Goal: Contribute content: Add original content to the website for others to see

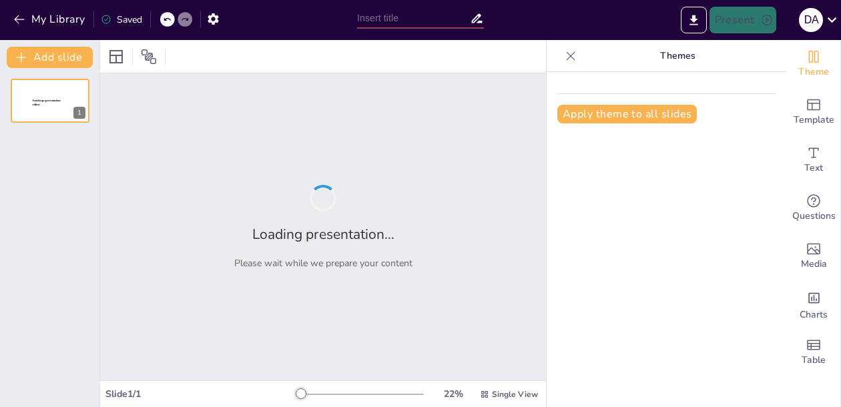
type input "Foundations of Computing: An Overview of Computer Basics and History"
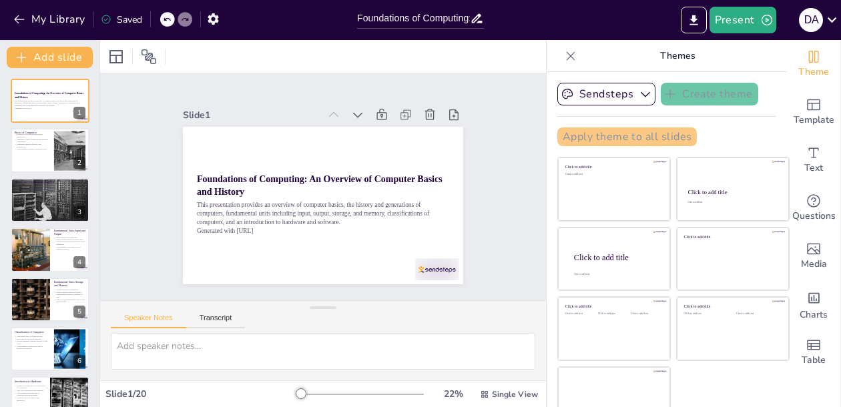
checkbox input "true"
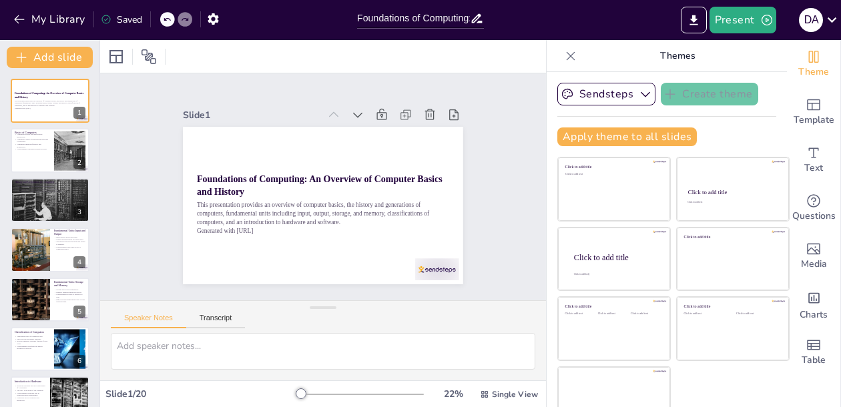
checkbox input "true"
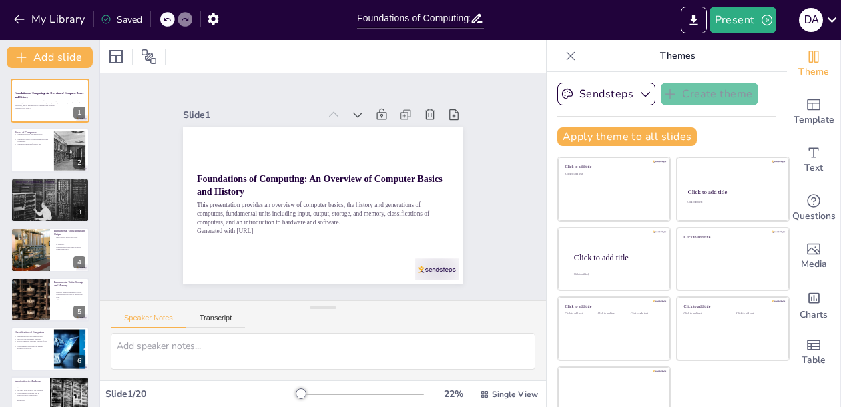
checkbox input "true"
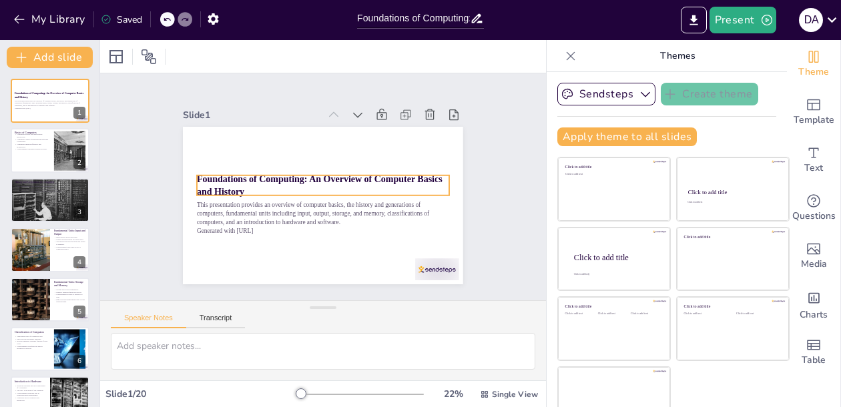
checkbox input "true"
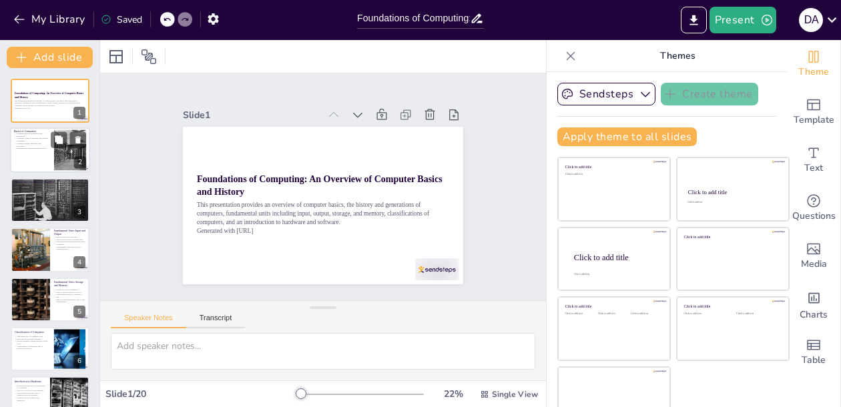
checkbox input "true"
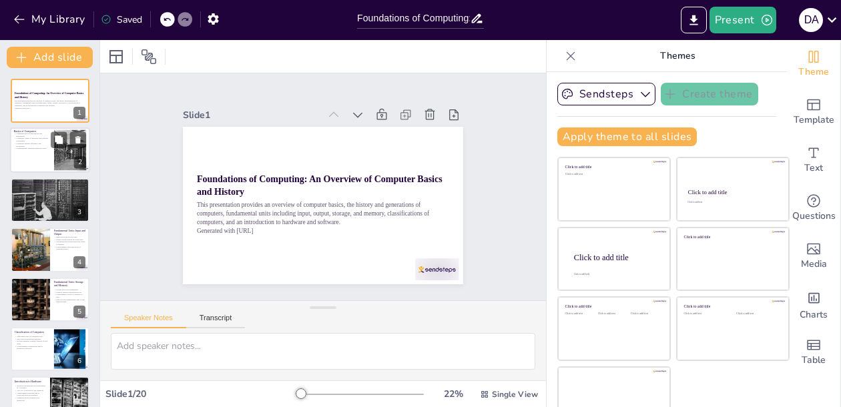
click at [55, 151] on div at bounding box center [69, 150] width 53 height 41
type textarea "Computers are designed to process vast amounts of data quickly and efficiently.…"
checkbox input "true"
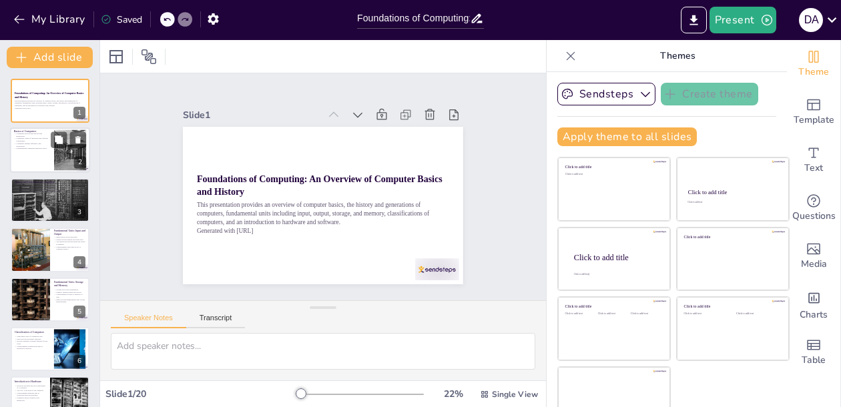
checkbox input "true"
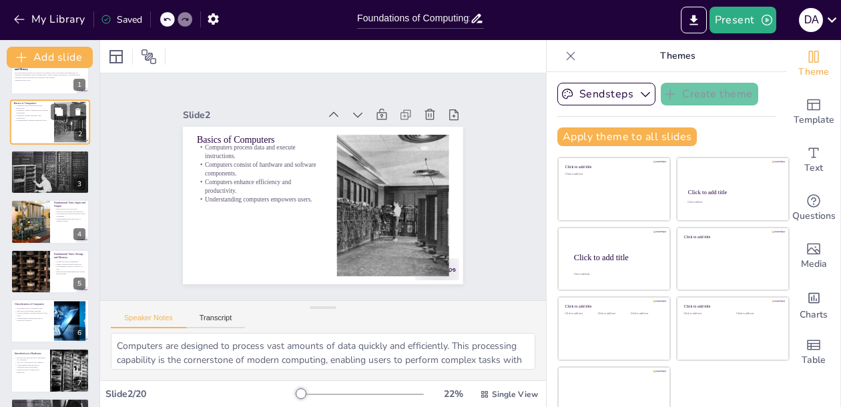
checkbox input "true"
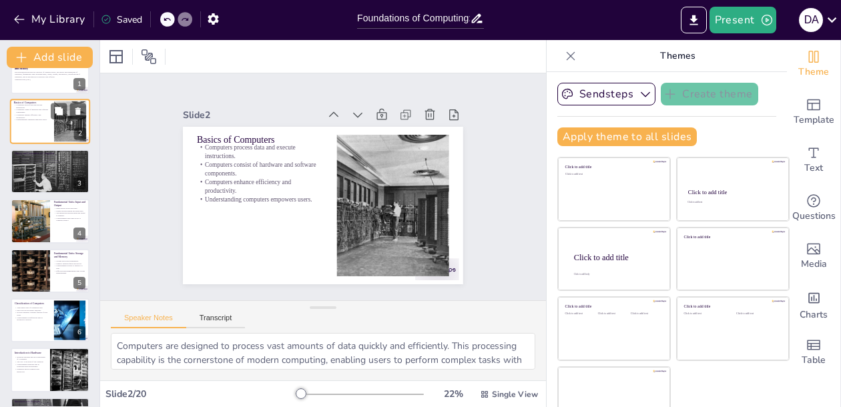
scroll to position [31, 0]
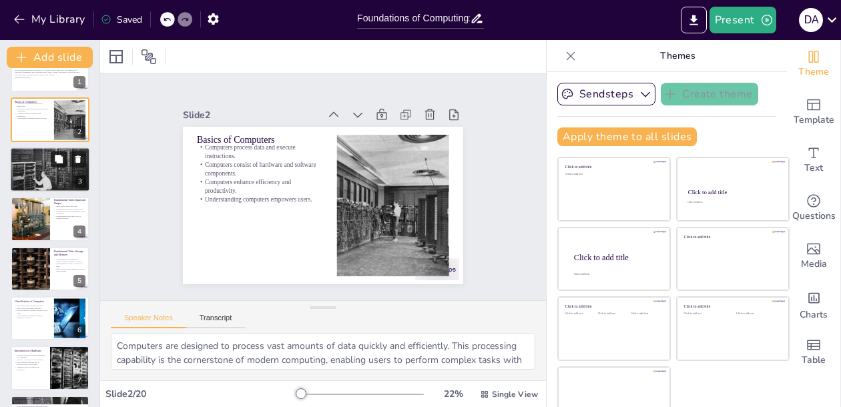
checkbox input "true"
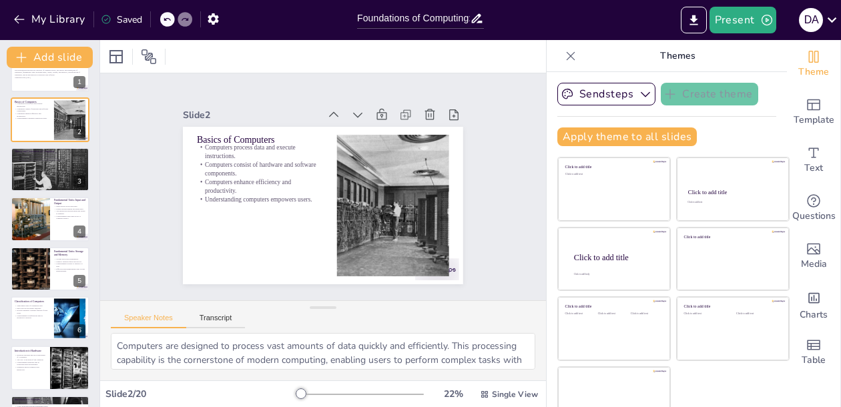
checkbox input "true"
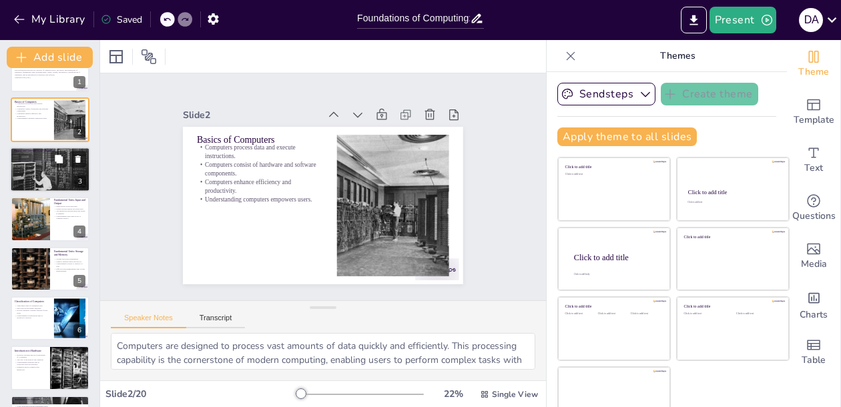
checkbox input "true"
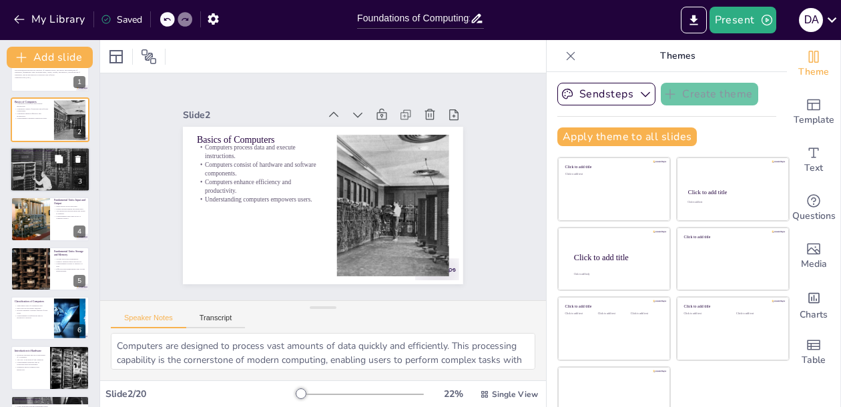
click at [33, 173] on div at bounding box center [50, 169] width 80 height 63
type textarea "The evolution of computers showcases a remarkable journey of technological adva…"
checkbox input "true"
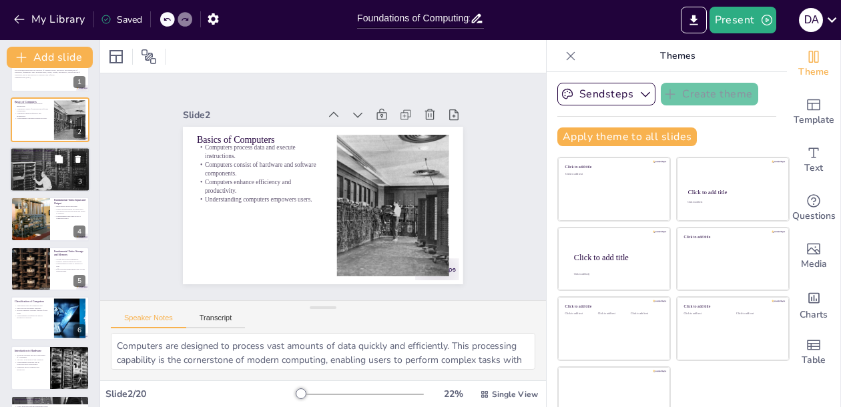
checkbox input "true"
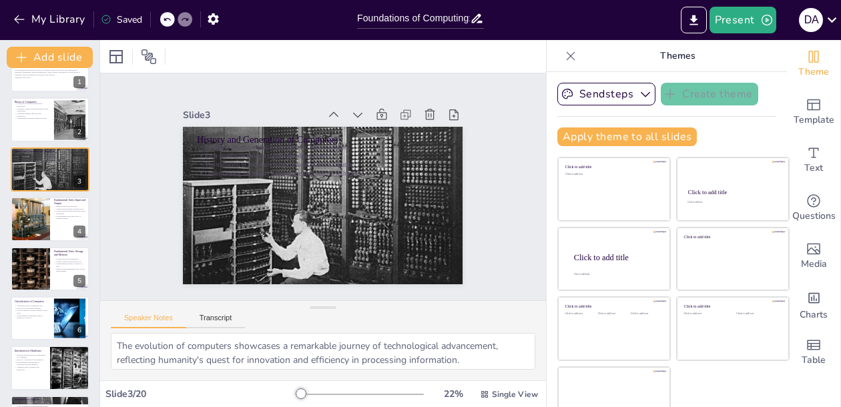
checkbox input "true"
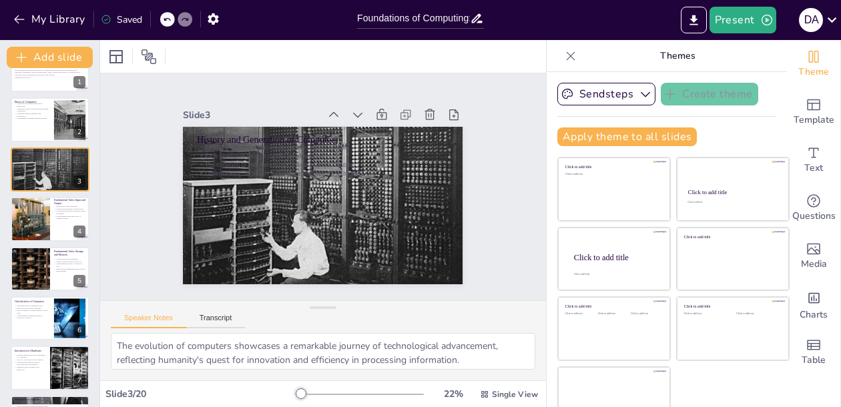
scroll to position [0, 0]
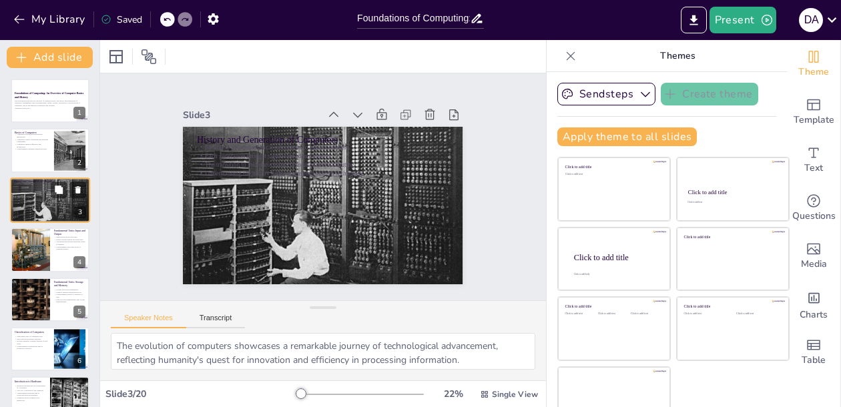
checkbox input "true"
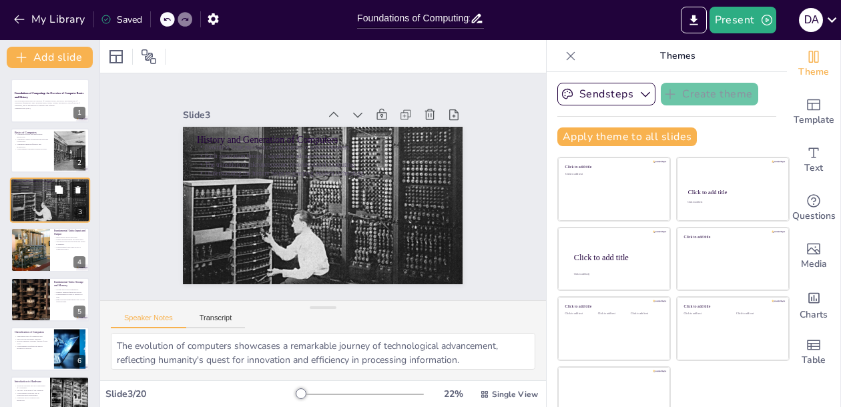
checkbox input "true"
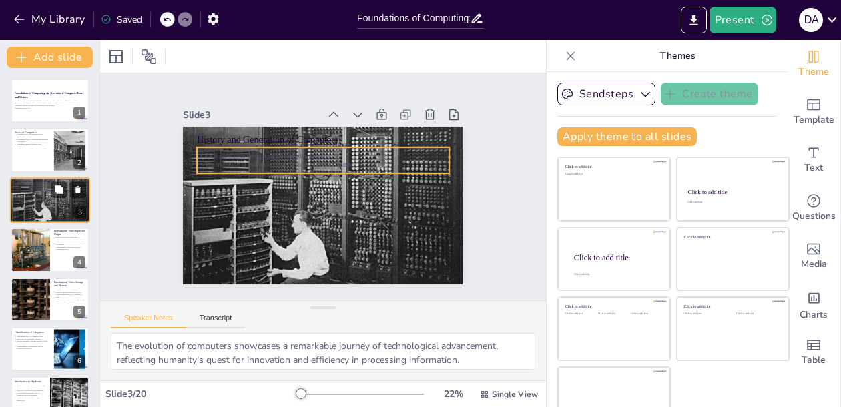
checkbox input "true"
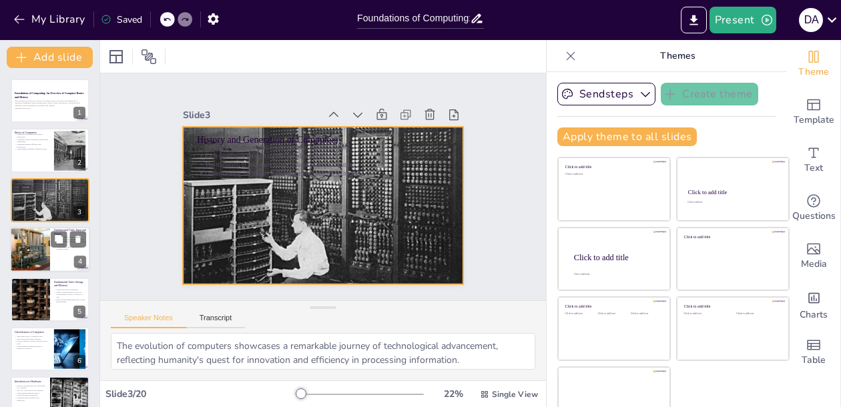
checkbox input "true"
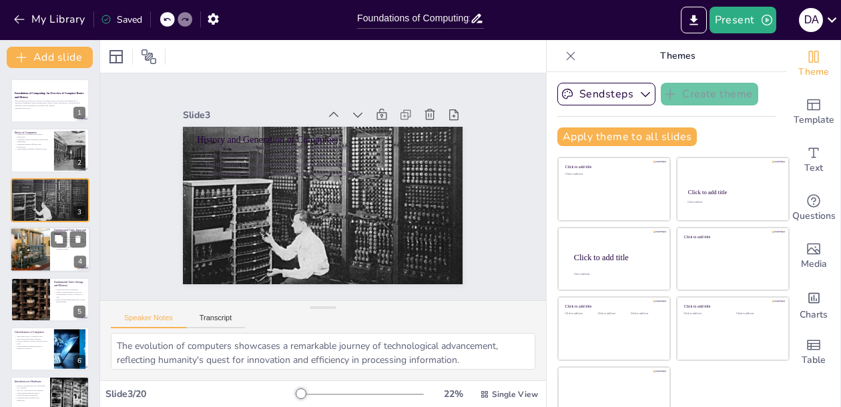
click at [39, 241] on div at bounding box center [30, 249] width 55 height 45
type textarea "Input devices are crucial for users to communicate with computers, enabling the…"
checkbox input "true"
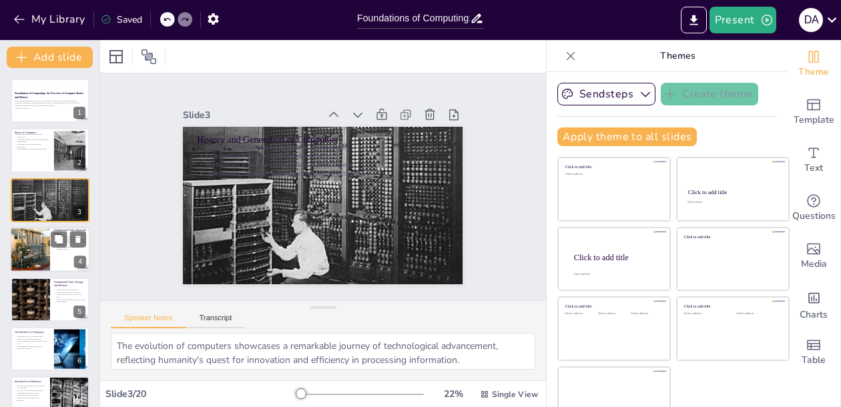
checkbox input "true"
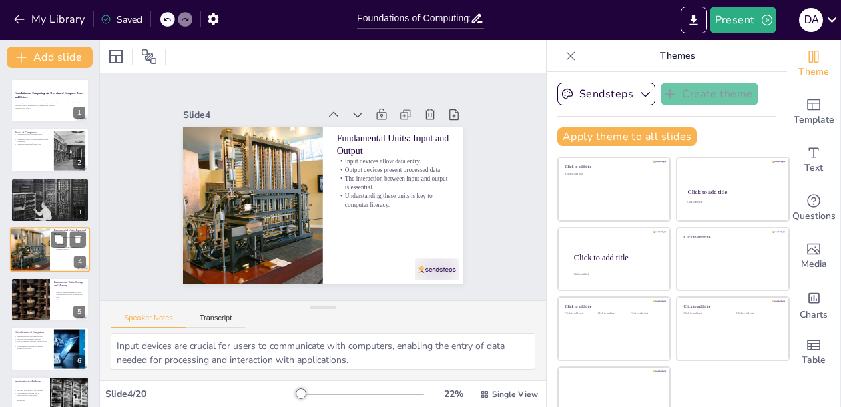
scroll to position [12, 0]
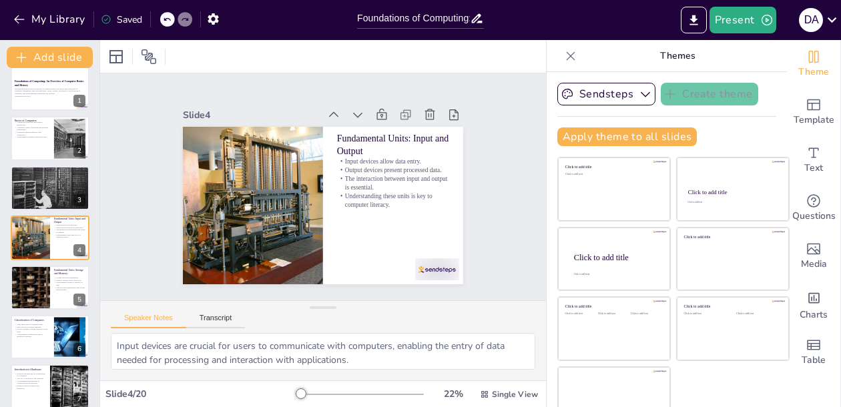
checkbox input "true"
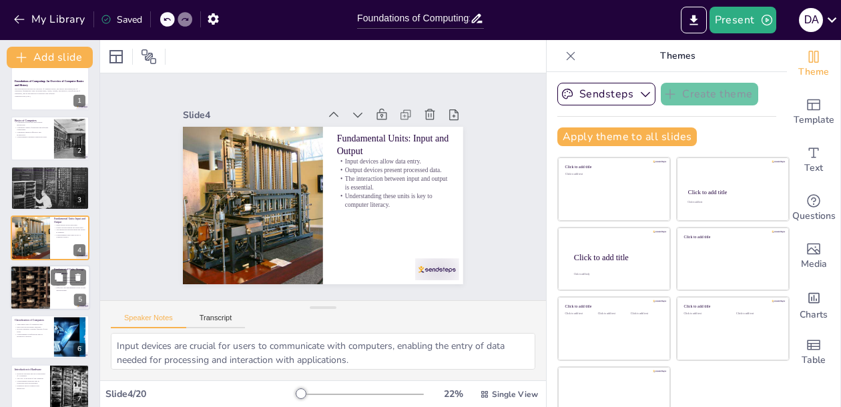
checkbox input "true"
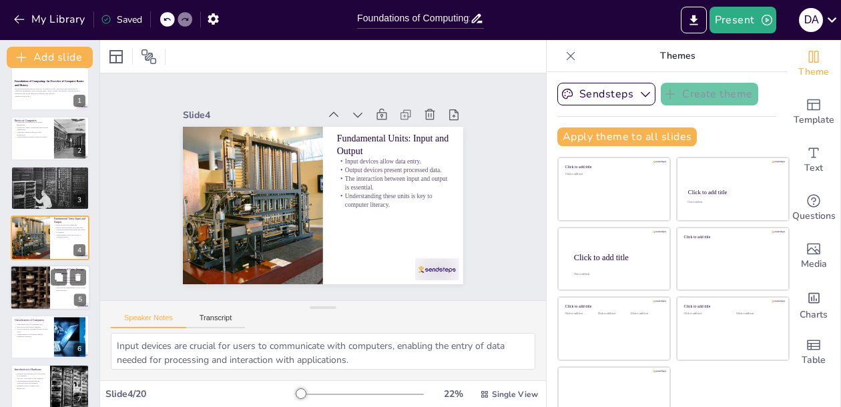
click at [38, 278] on div at bounding box center [29, 287] width 45 height 45
type textarea "Storage devices are essential for retaining important information and files, en…"
checkbox input "true"
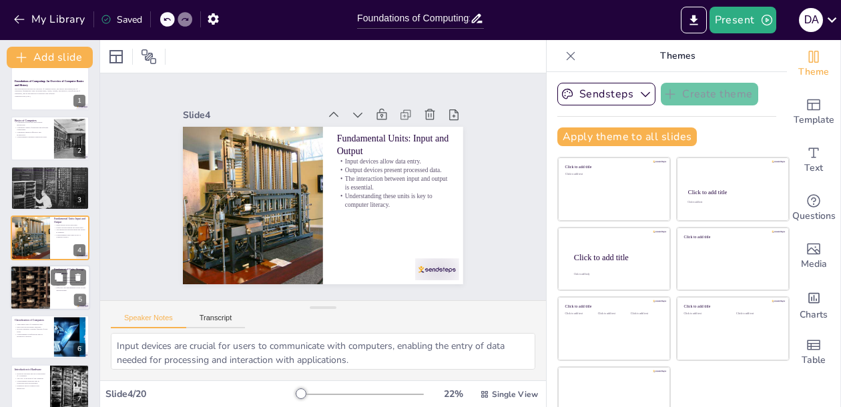
checkbox input "true"
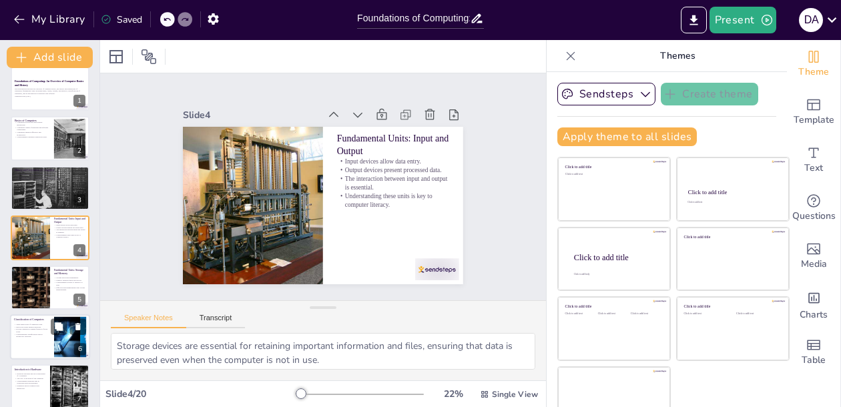
checkbox input "true"
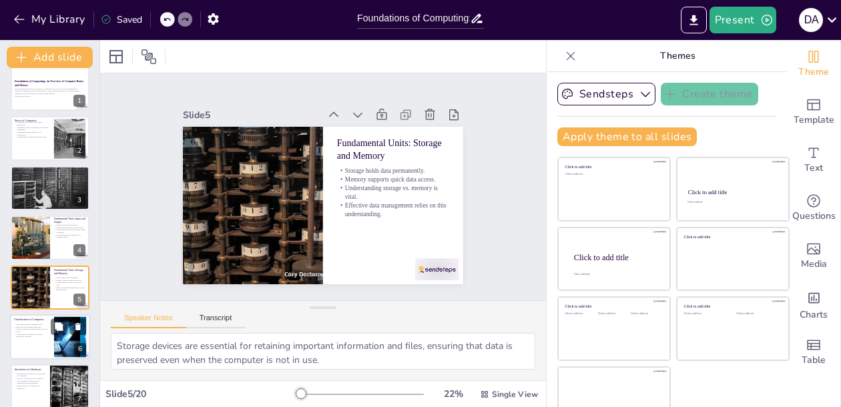
scroll to position [61, 0]
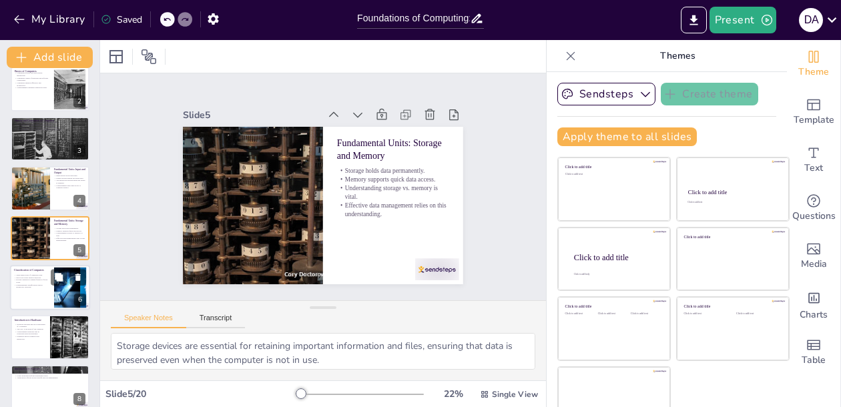
checkbox input "true"
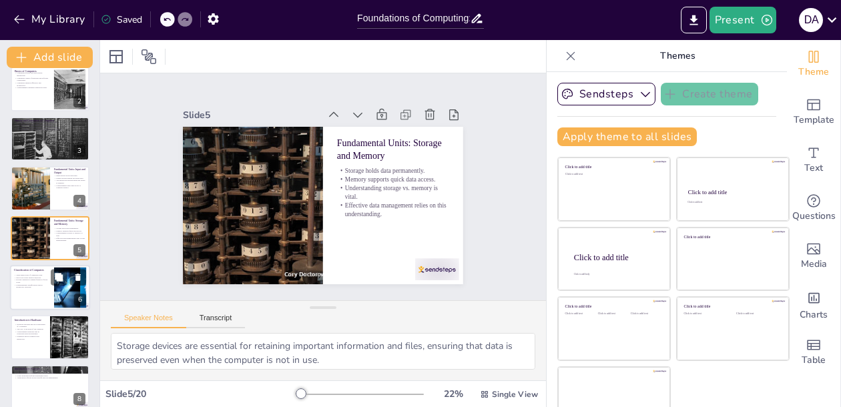
checkbox input "true"
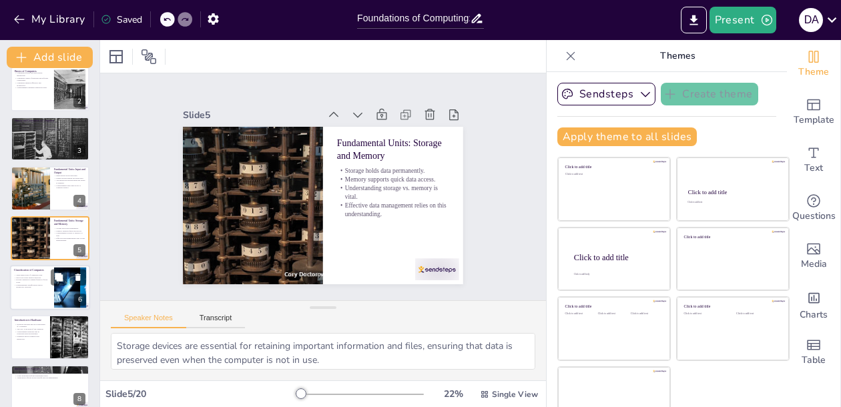
checkbox input "true"
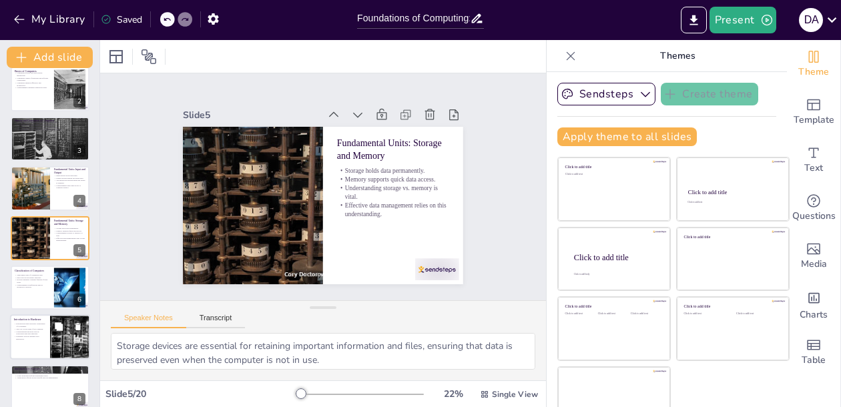
checkbox input "true"
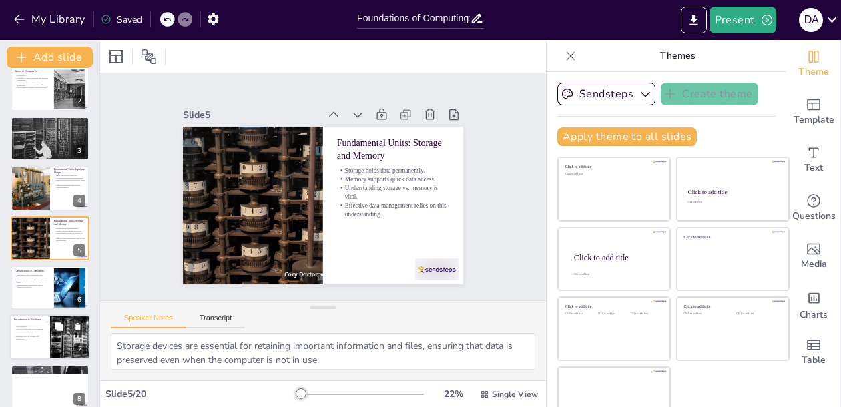
checkbox input "true"
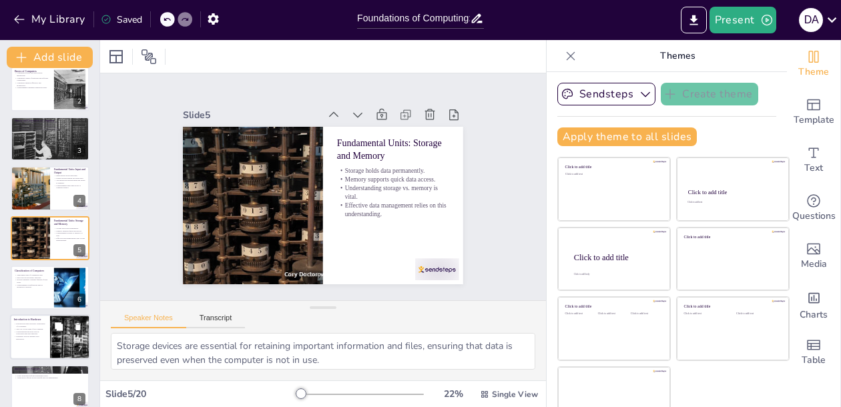
click at [37, 329] on p "The CPU is the brain of the computer." at bounding box center [30, 329] width 32 height 3
type textarea "Recognizing the various hardware components is crucial for anyone looking to un…"
checkbox input "true"
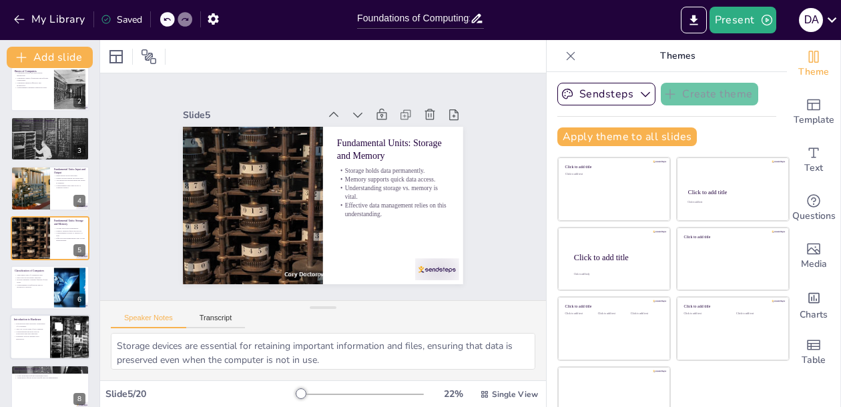
checkbox input "true"
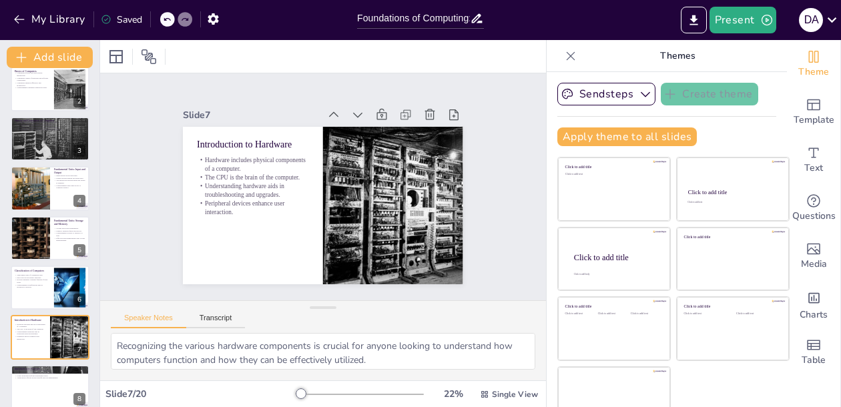
checkbox input "true"
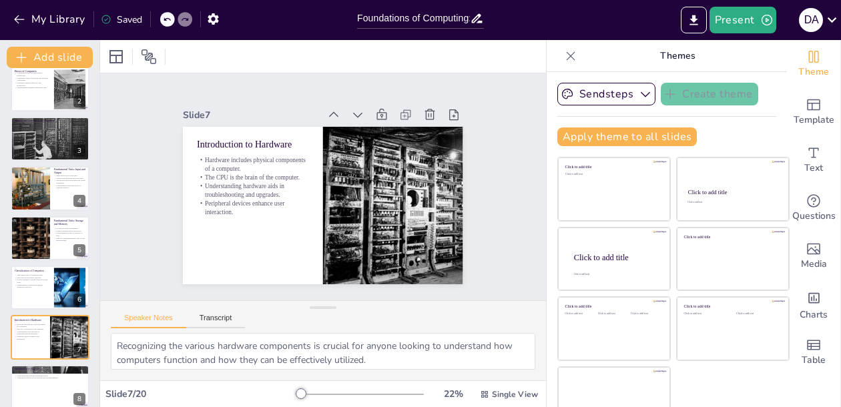
scroll to position [161, 0]
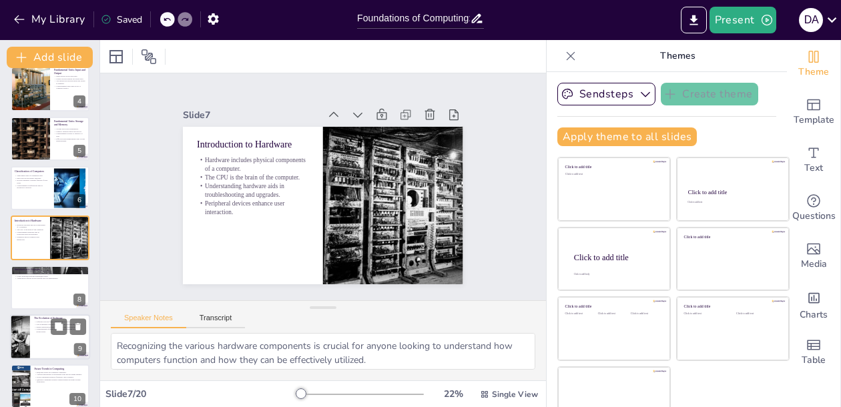
checkbox input "true"
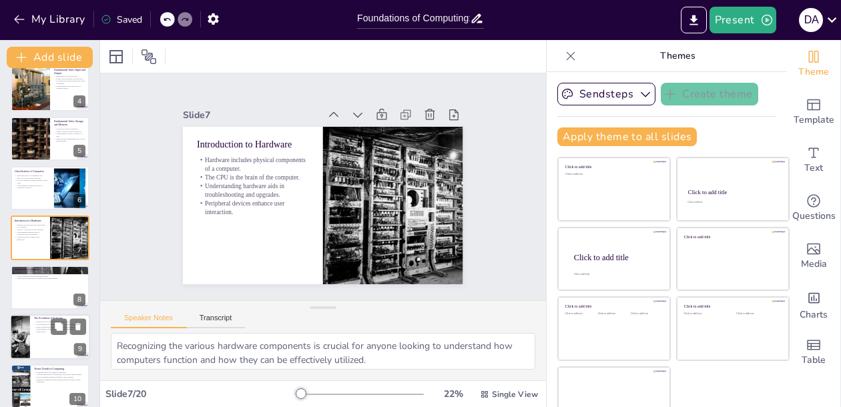
checkbox input "true"
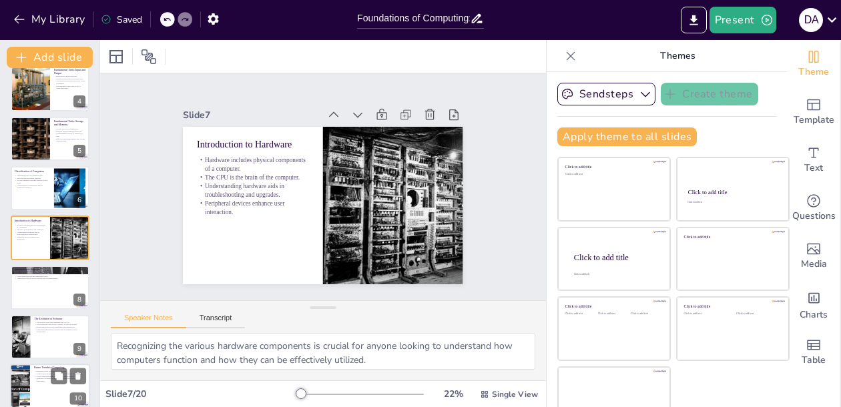
checkbox input "true"
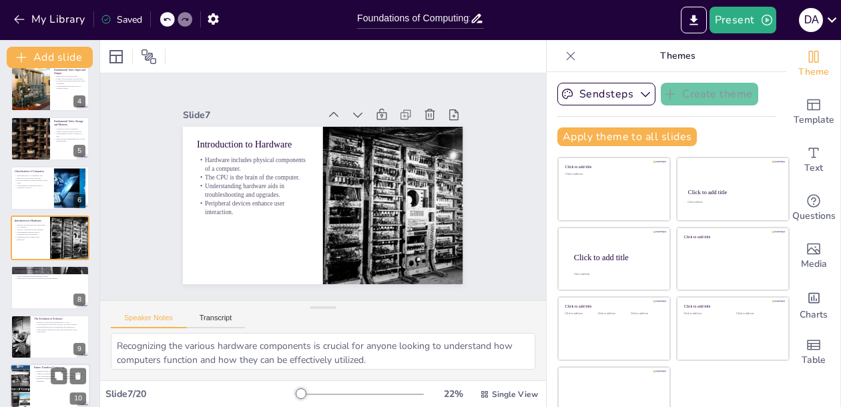
checkbox input "true"
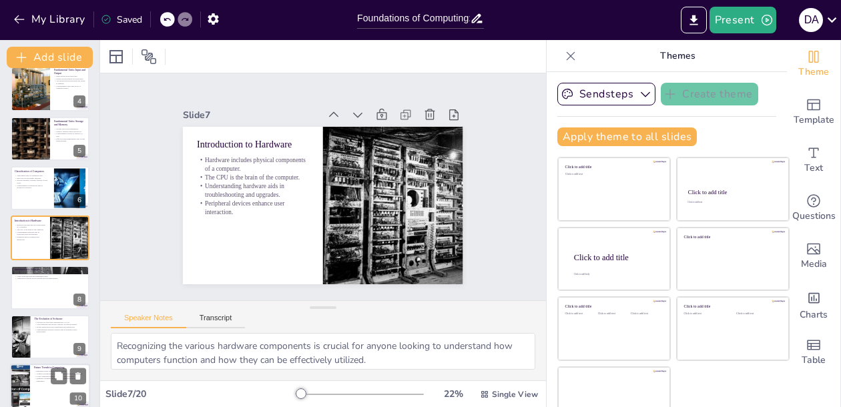
click at [39, 380] on p "Quantum computing promises unprecedented problem-solving capabilities." at bounding box center [60, 380] width 52 height 5
type textarea "Keeping abreast of emerging trends is vital for anyone interested in technology…"
checkbox input "true"
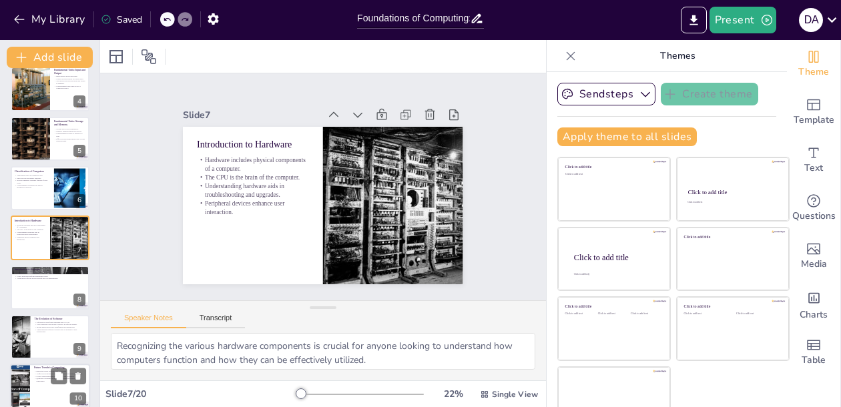
checkbox input "true"
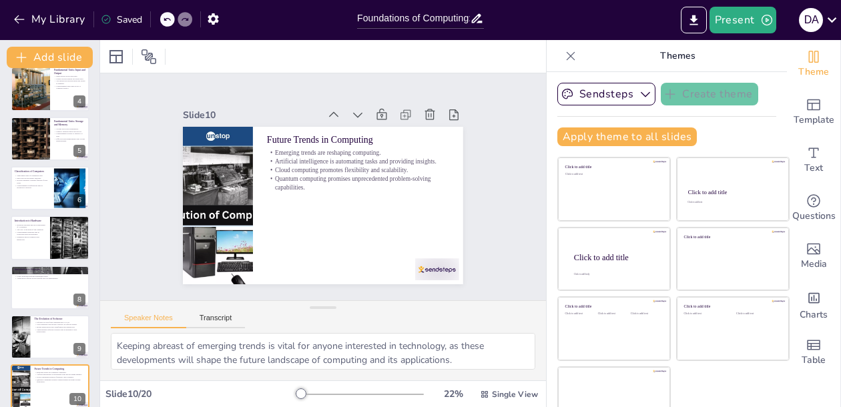
checkbox input "true"
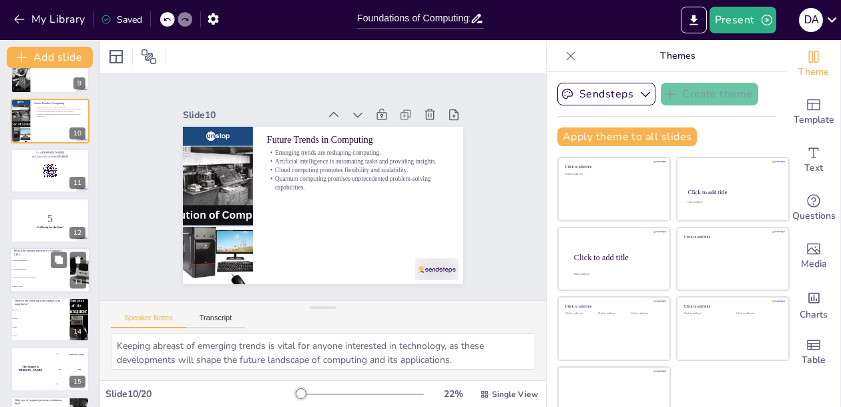
scroll to position [428, 0]
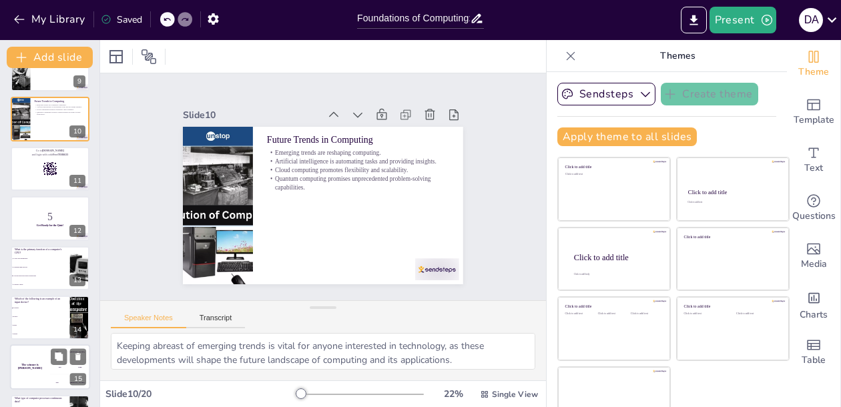
checkbox input "true"
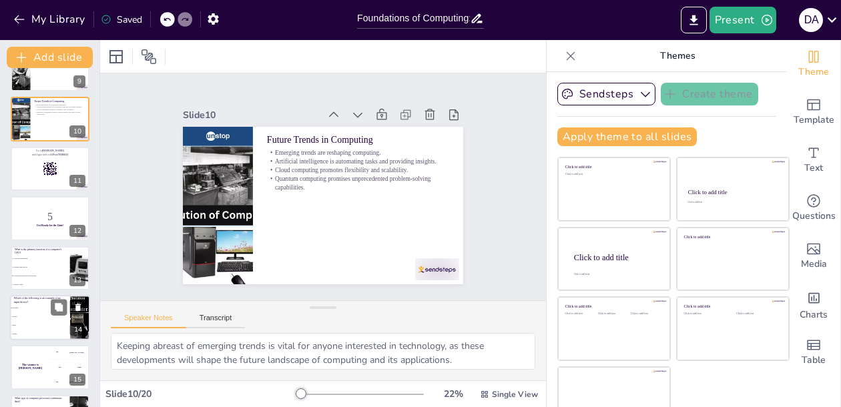
checkbox input "true"
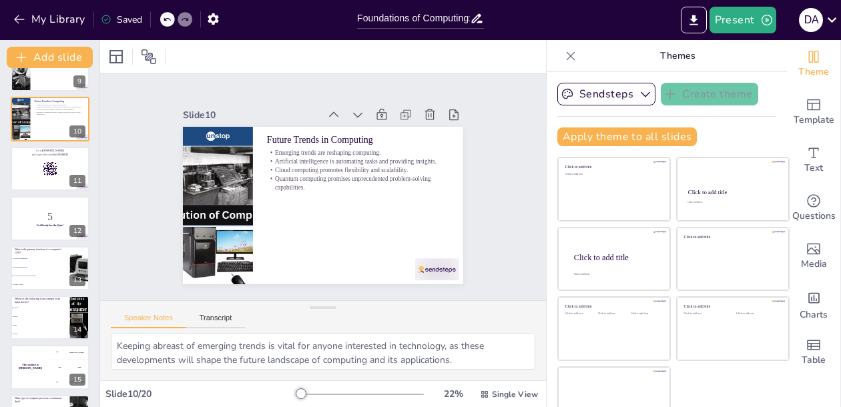
checkbox input "true"
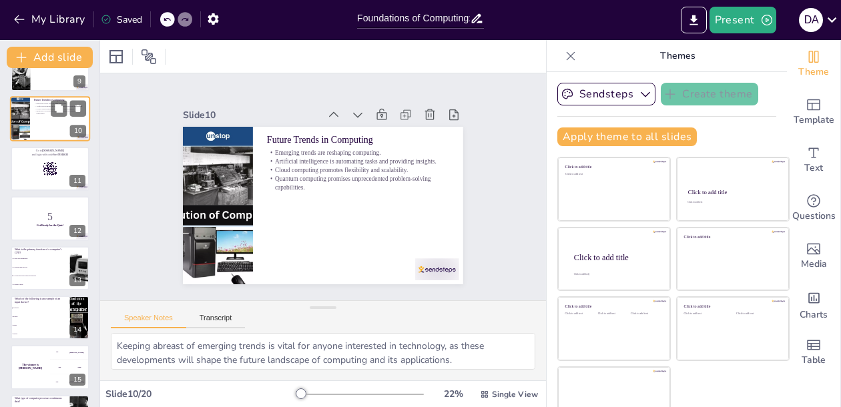
checkbox input "true"
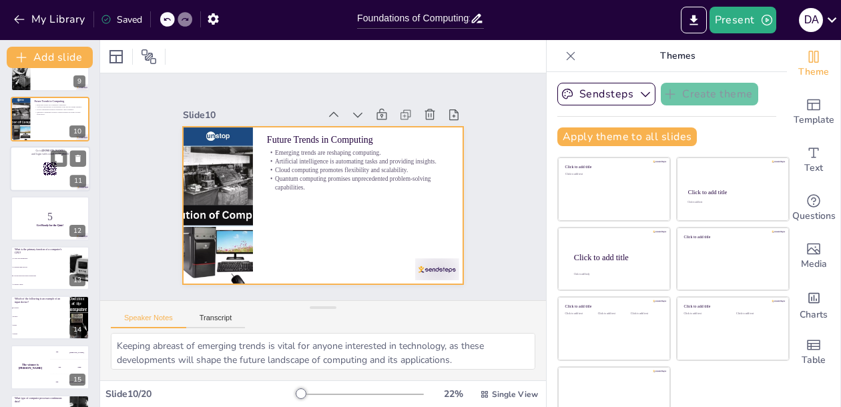
checkbox input "true"
click at [45, 165] on rect at bounding box center [44, 164] width 2 height 1
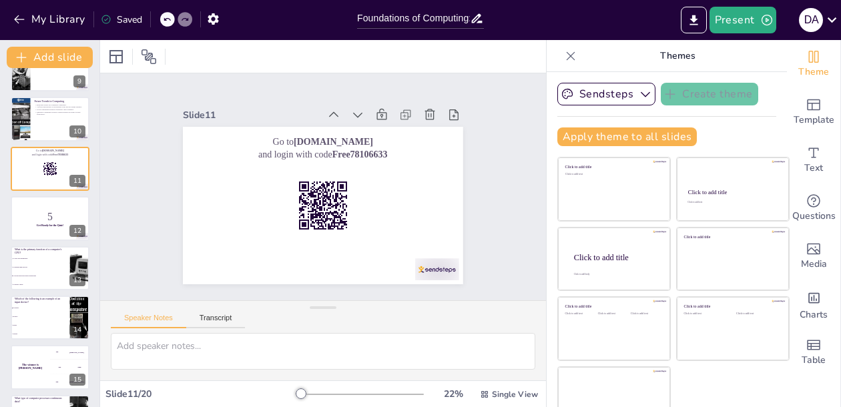
scroll to position [359, 0]
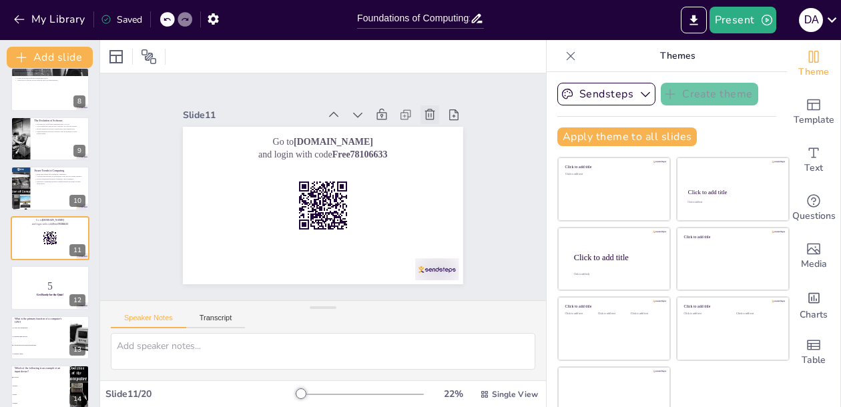
click at [431, 111] on icon at bounding box center [429, 114] width 10 height 11
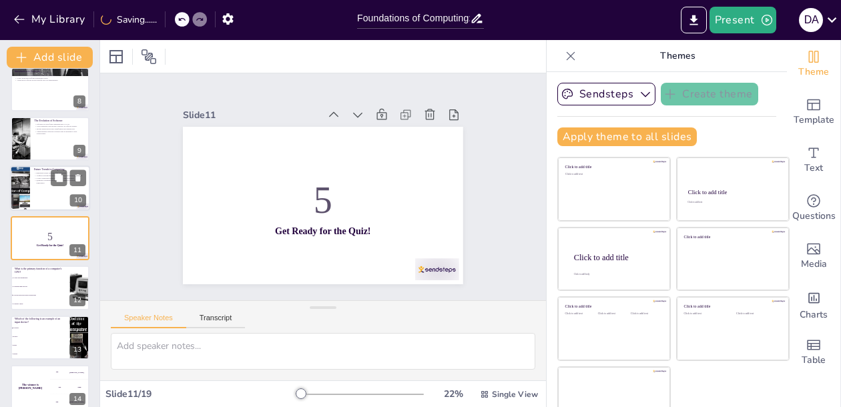
click at [50, 185] on div at bounding box center [50, 188] width 80 height 45
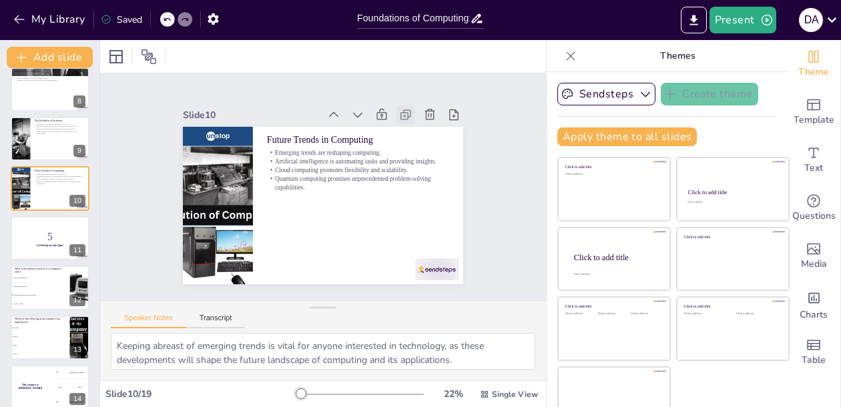
scroll to position [310, 0]
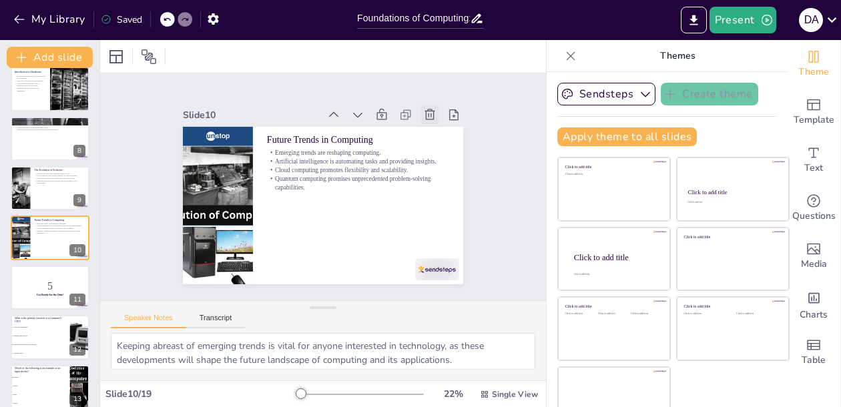
click at [436, 131] on icon at bounding box center [442, 137] width 12 height 13
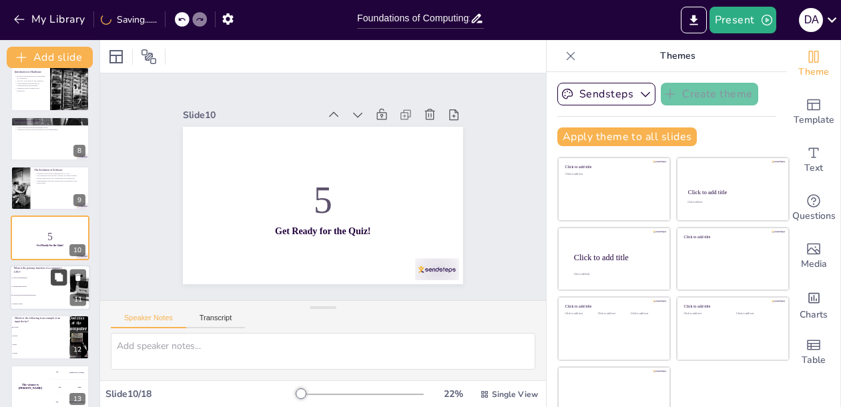
click at [51, 276] on button at bounding box center [59, 277] width 16 height 16
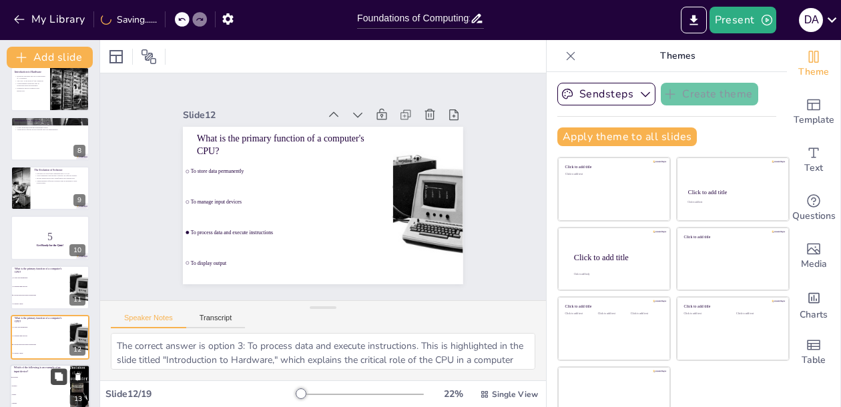
scroll to position [409, 0]
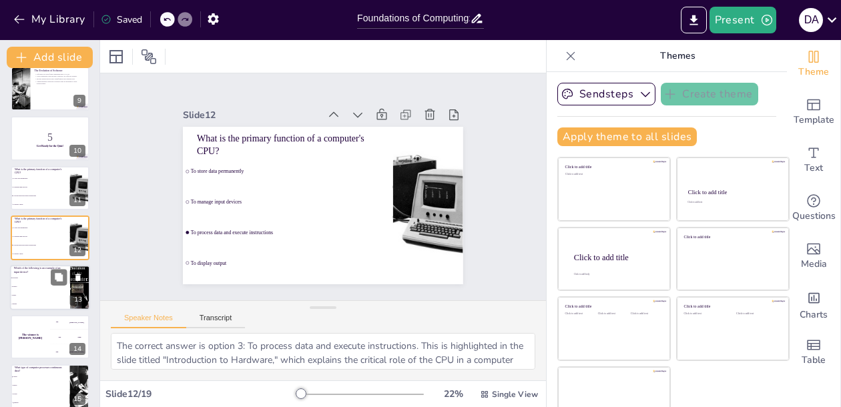
click at [35, 288] on li "Monitor" at bounding box center [40, 286] width 60 height 9
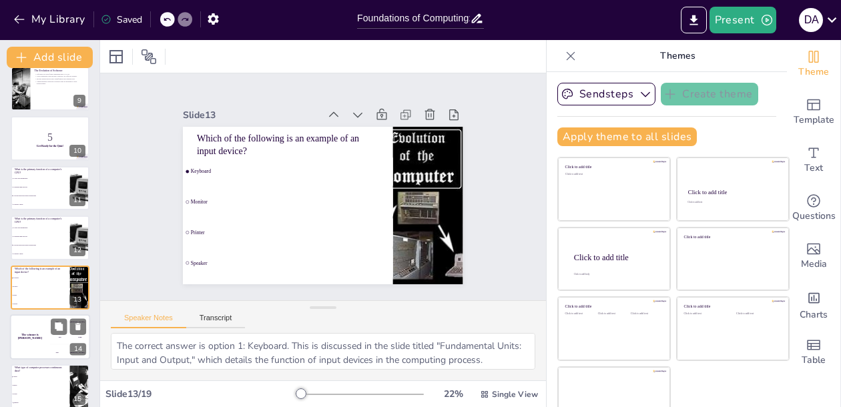
scroll to position [458, 0]
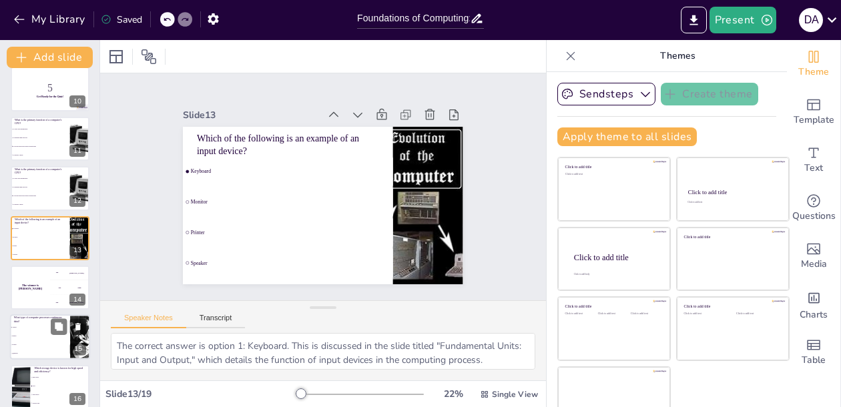
click at [31, 330] on li "Analog" at bounding box center [40, 328] width 60 height 9
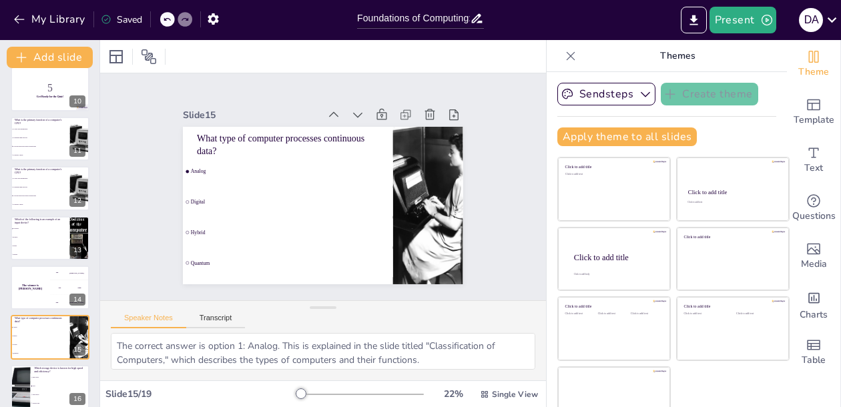
scroll to position [558, 0]
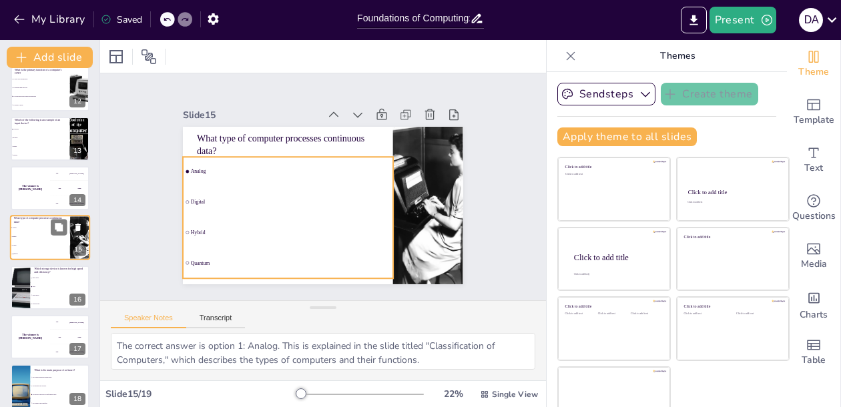
click at [39, 242] on li "Hybrid" at bounding box center [40, 246] width 60 height 9
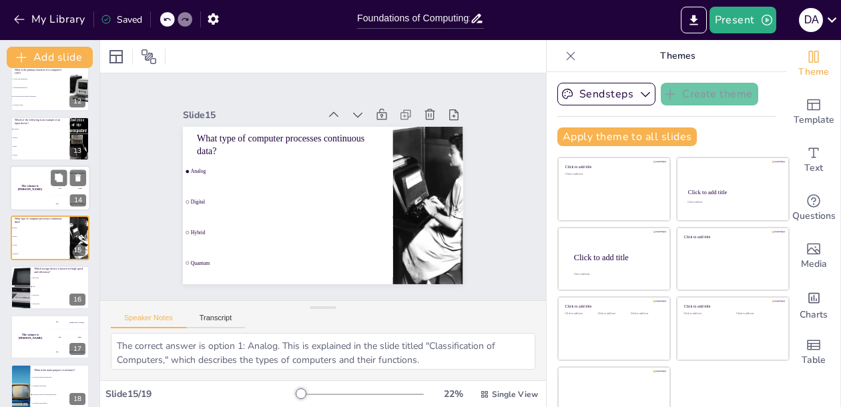
click at [35, 195] on div "The winner is [PERSON_NAME]" at bounding box center [30, 187] width 40 height 45
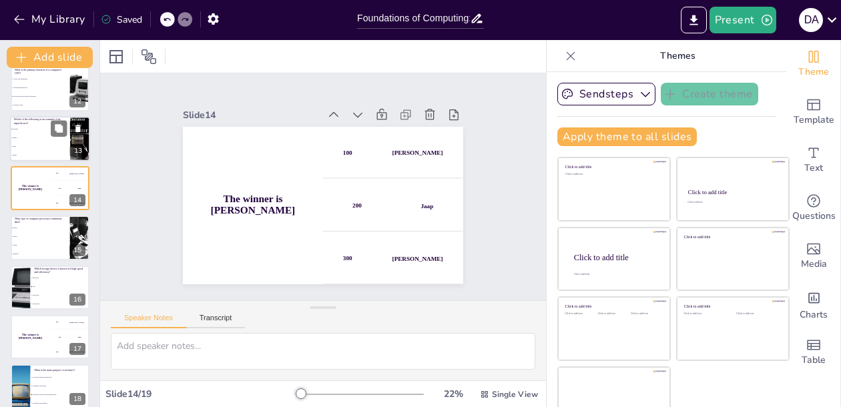
scroll to position [508, 0]
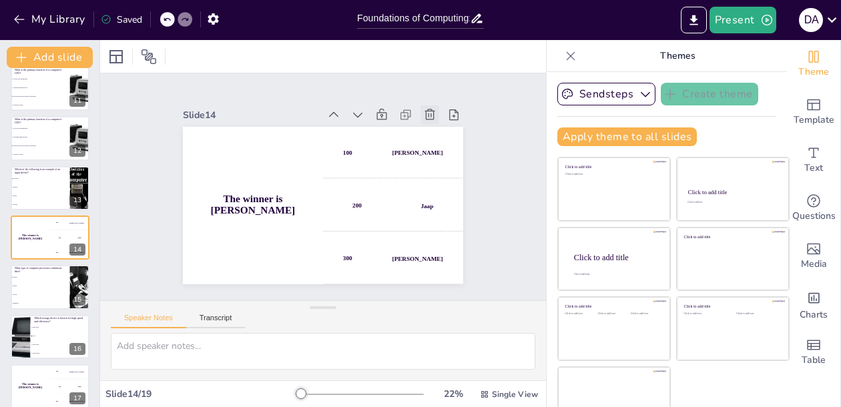
click at [309, 69] on icon at bounding box center [300, 59] width 17 height 17
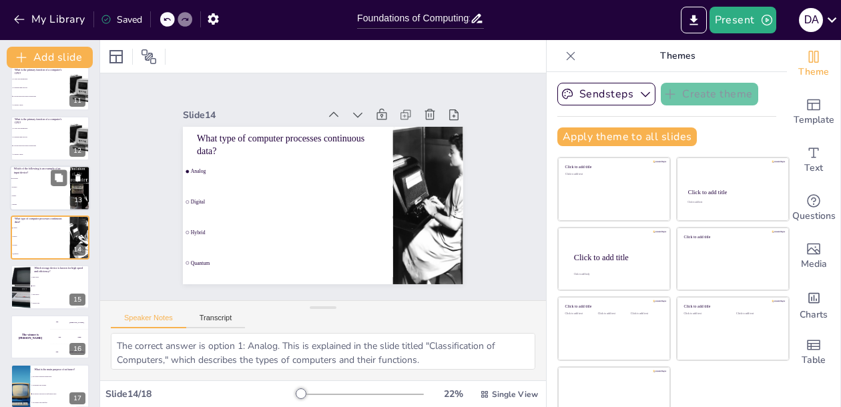
click at [38, 200] on li "Printer" at bounding box center [40, 196] width 60 height 9
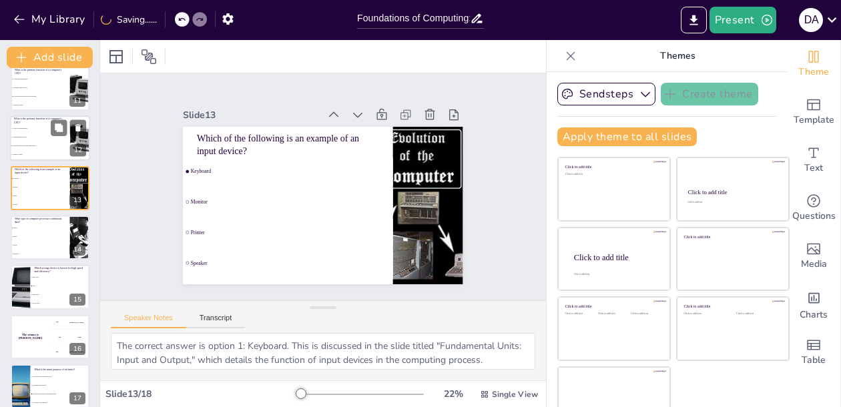
scroll to position [458, 0]
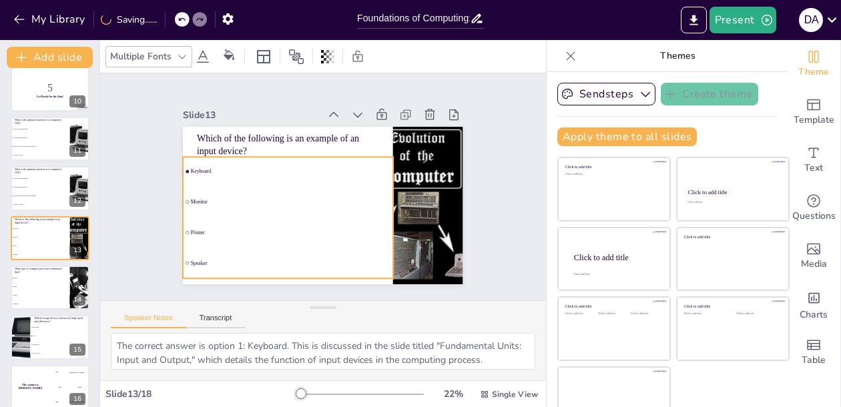
click at [451, 147] on input "checkbox" at bounding box center [453, 145] width 4 height 4
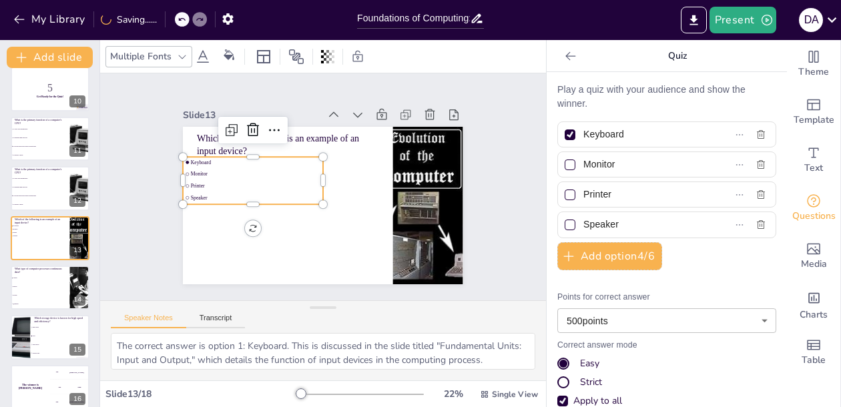
click at [140, 193] on div "Slide 1 Foundations of Computing: An Overview of Computer Basics and History Th…" at bounding box center [322, 186] width 467 height 483
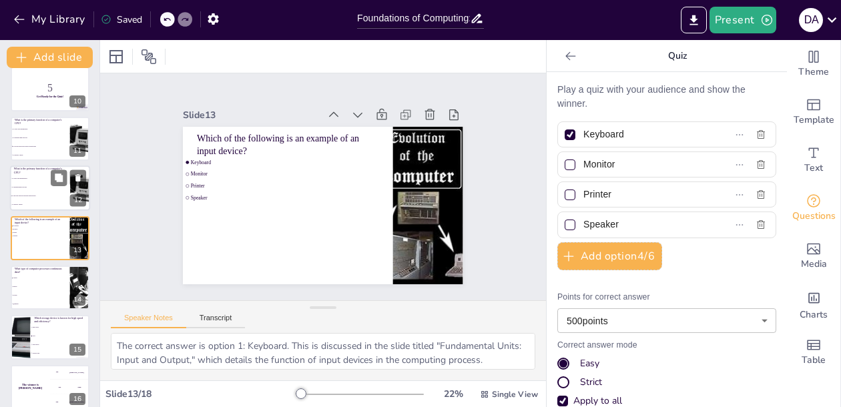
click at [46, 192] on li "To process data and execute instructions" at bounding box center [40, 196] width 60 height 9
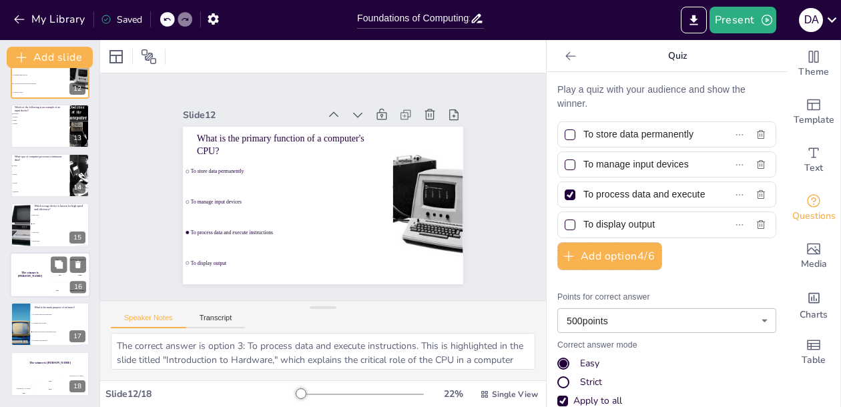
scroll to position [570, 0]
click at [43, 228] on li "SSD" at bounding box center [60, 224] width 60 height 9
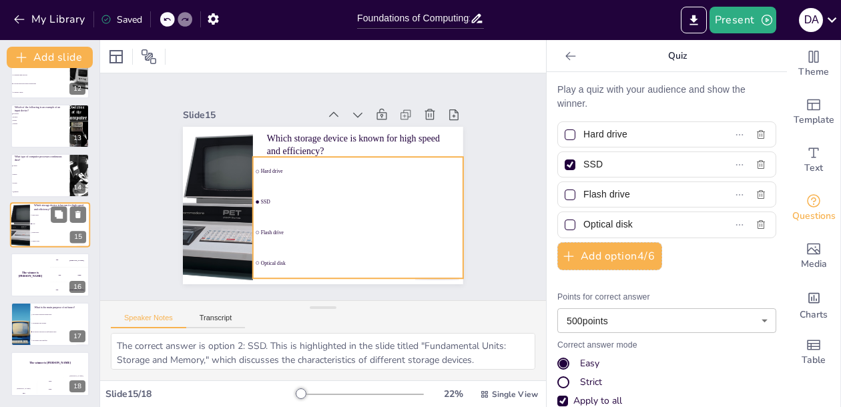
scroll to position [558, 0]
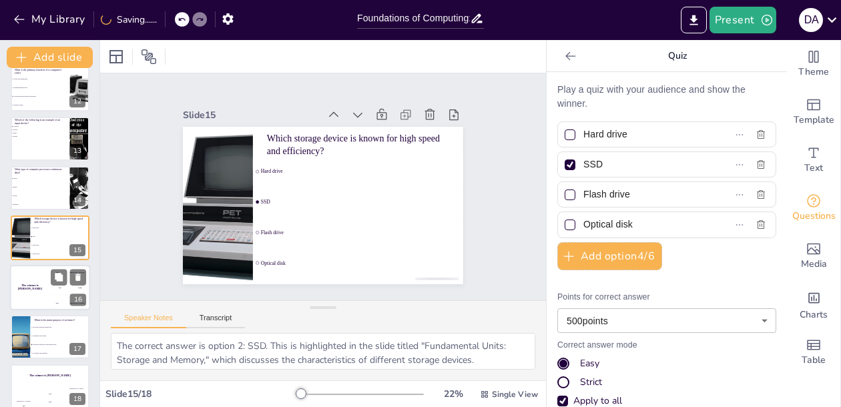
click at [31, 292] on div "The winner is [PERSON_NAME]" at bounding box center [30, 287] width 40 height 45
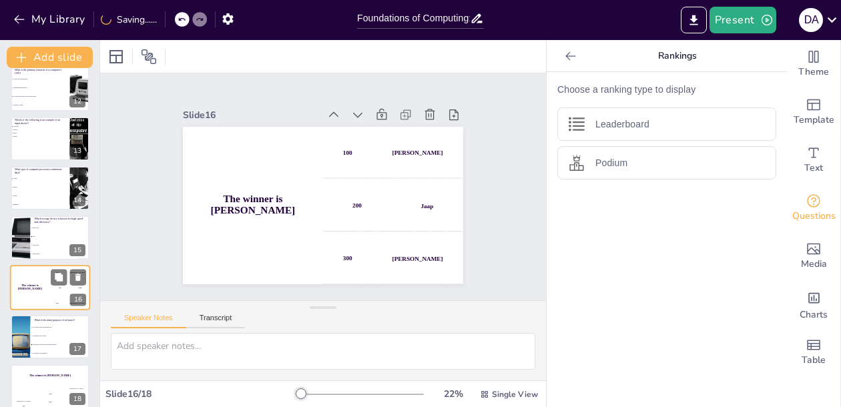
scroll to position [570, 0]
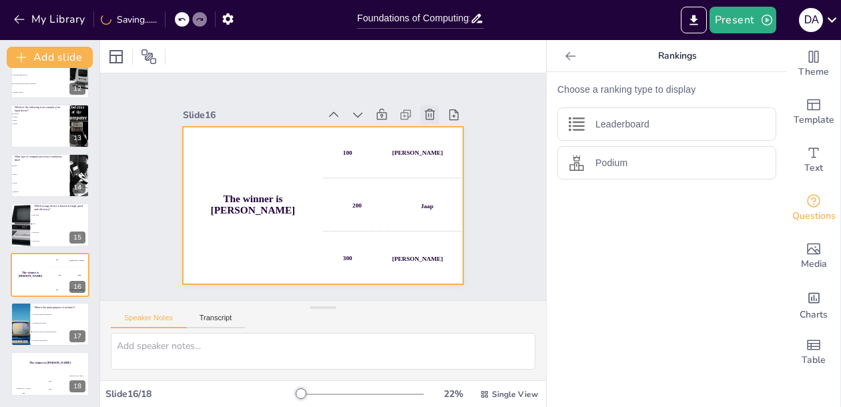
click at [283, 75] on icon at bounding box center [275, 67] width 16 height 16
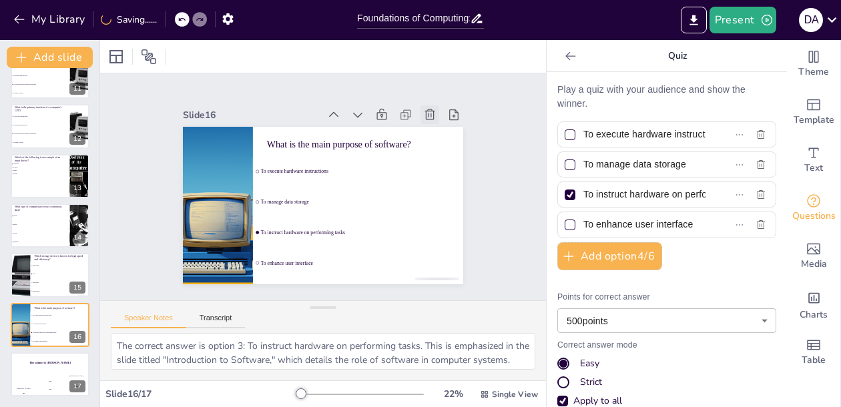
scroll to position [520, 0]
click at [30, 378] on div "Hasan 100" at bounding box center [23, 385] width 27 height 23
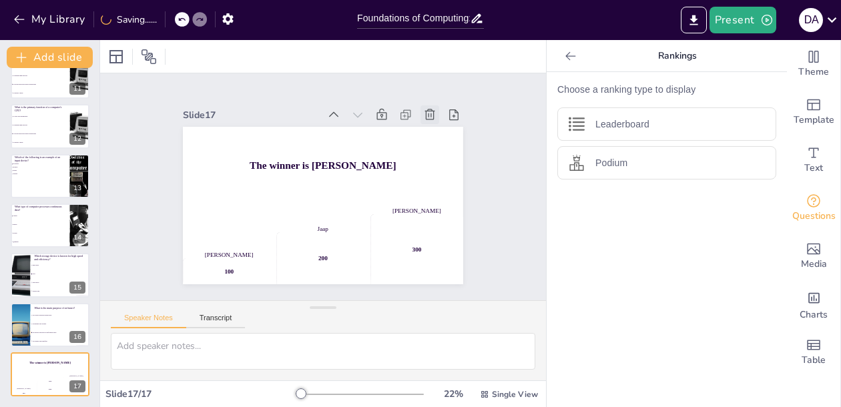
click at [430, 234] on icon at bounding box center [439, 243] width 18 height 18
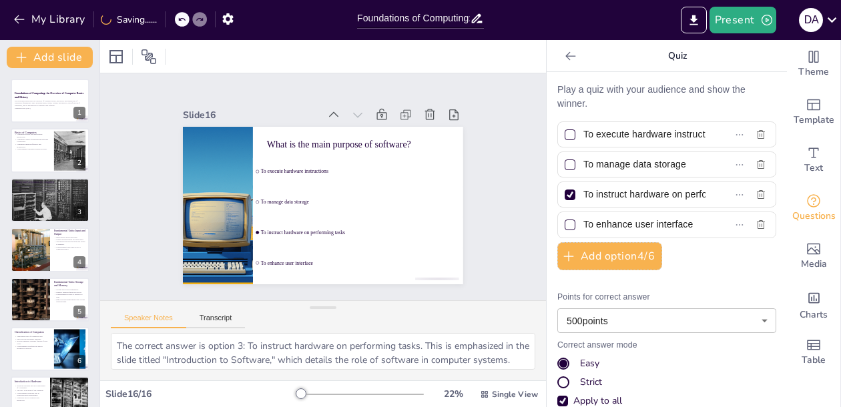
scroll to position [0, 0]
click at [699, 17] on icon "Export to PowerPoint" at bounding box center [694, 20] width 14 height 14
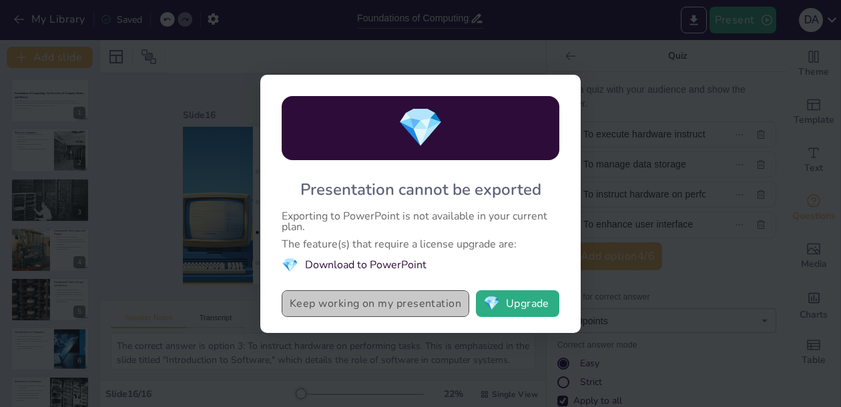
click at [406, 301] on button "Keep working on my presentation" at bounding box center [375, 303] width 187 height 27
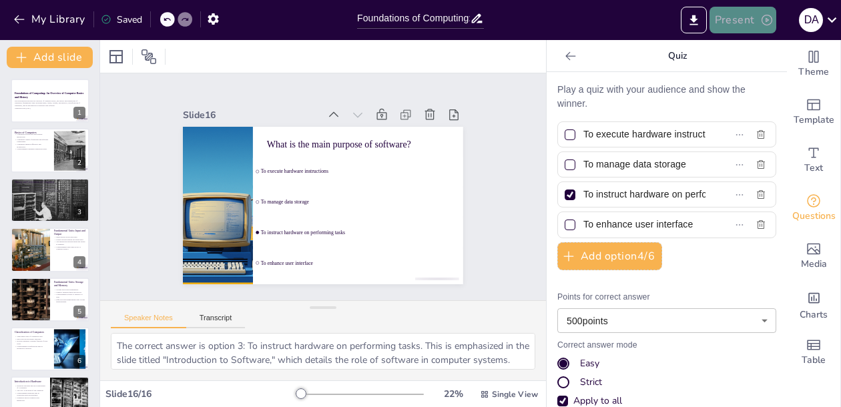
click at [765, 22] on icon "button" at bounding box center [766, 19] width 13 height 13
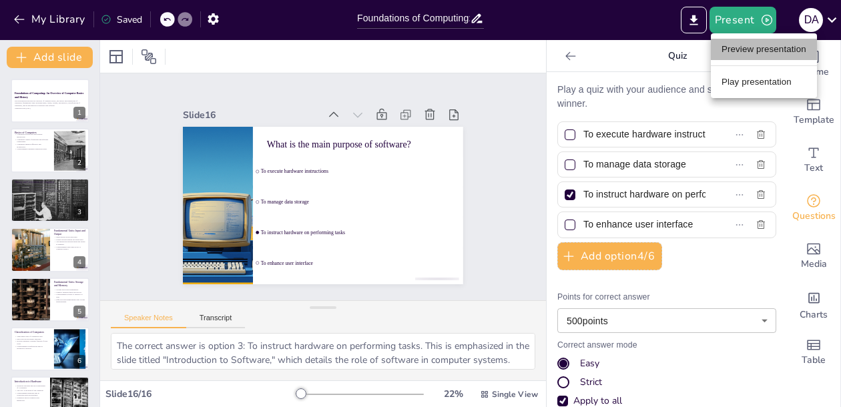
click at [751, 50] on li "Preview presentation" at bounding box center [764, 49] width 106 height 21
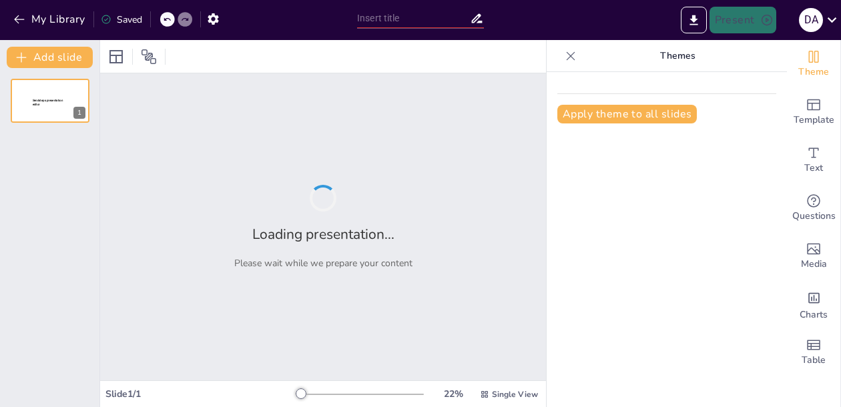
type input "Foundations of Computing: An Overview of Computer Basics and History"
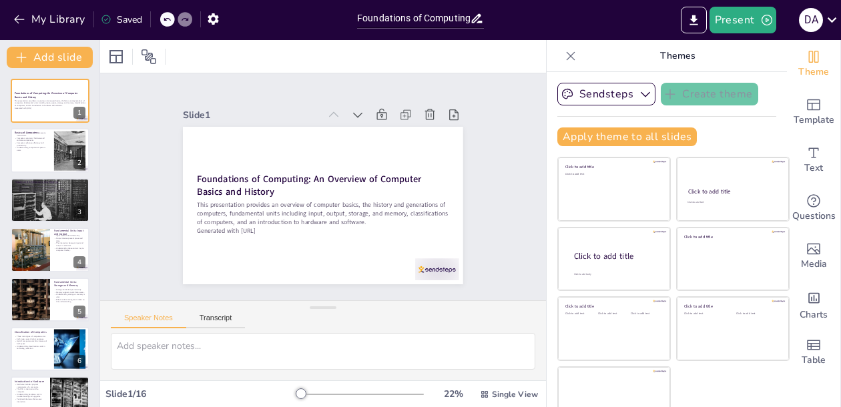
checkbox input "true"
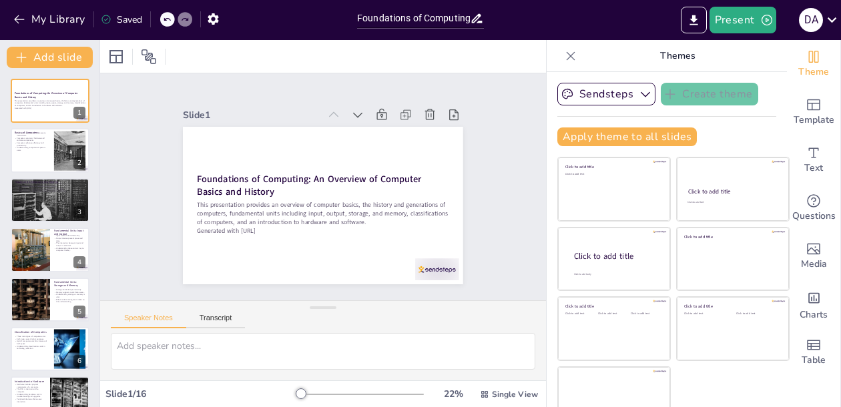
checkbox input "true"
